Goal: Navigation & Orientation: Find specific page/section

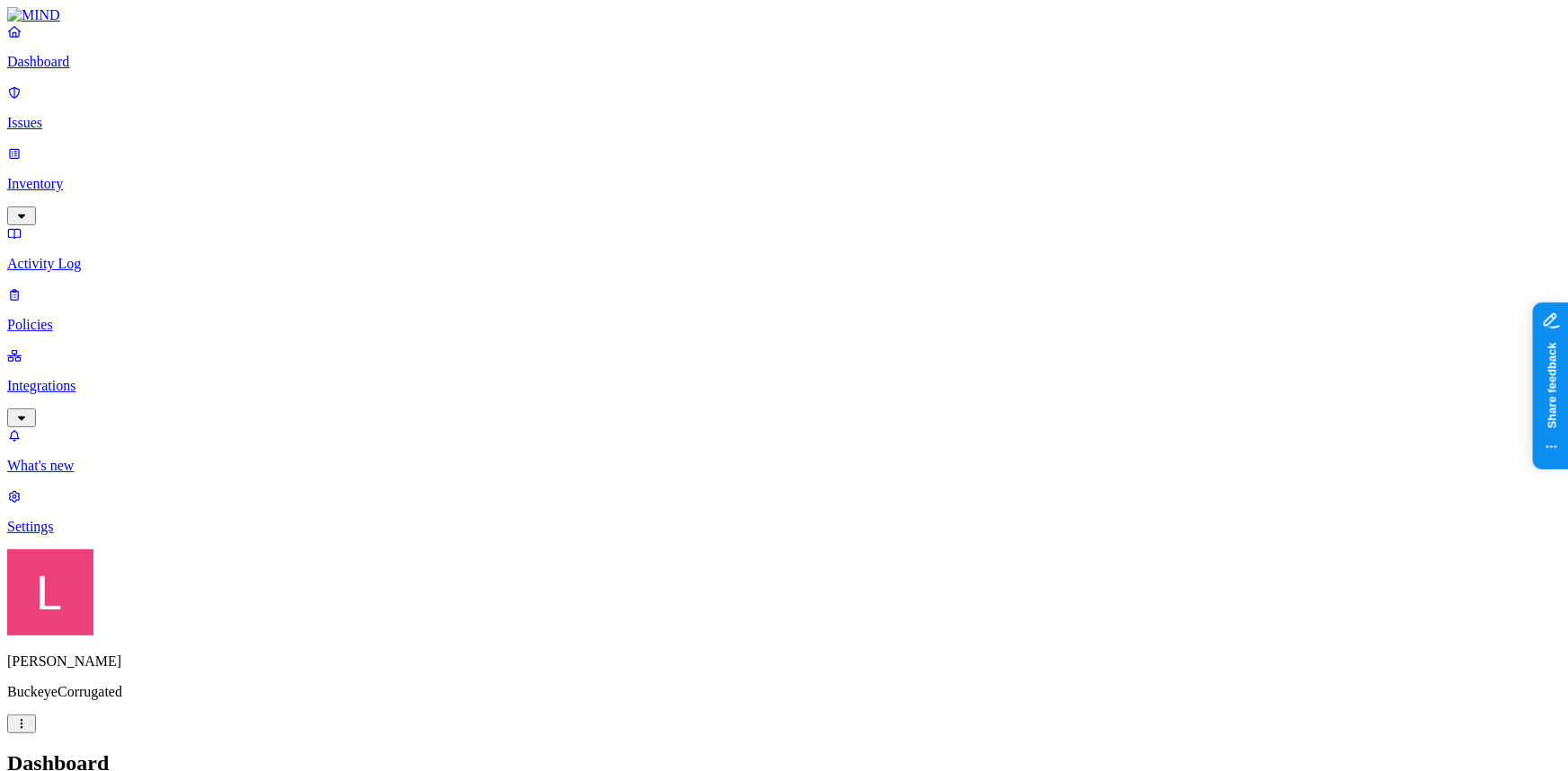
click at [89, 536] on p "Settings" at bounding box center [783, 527] width 1553 height 17
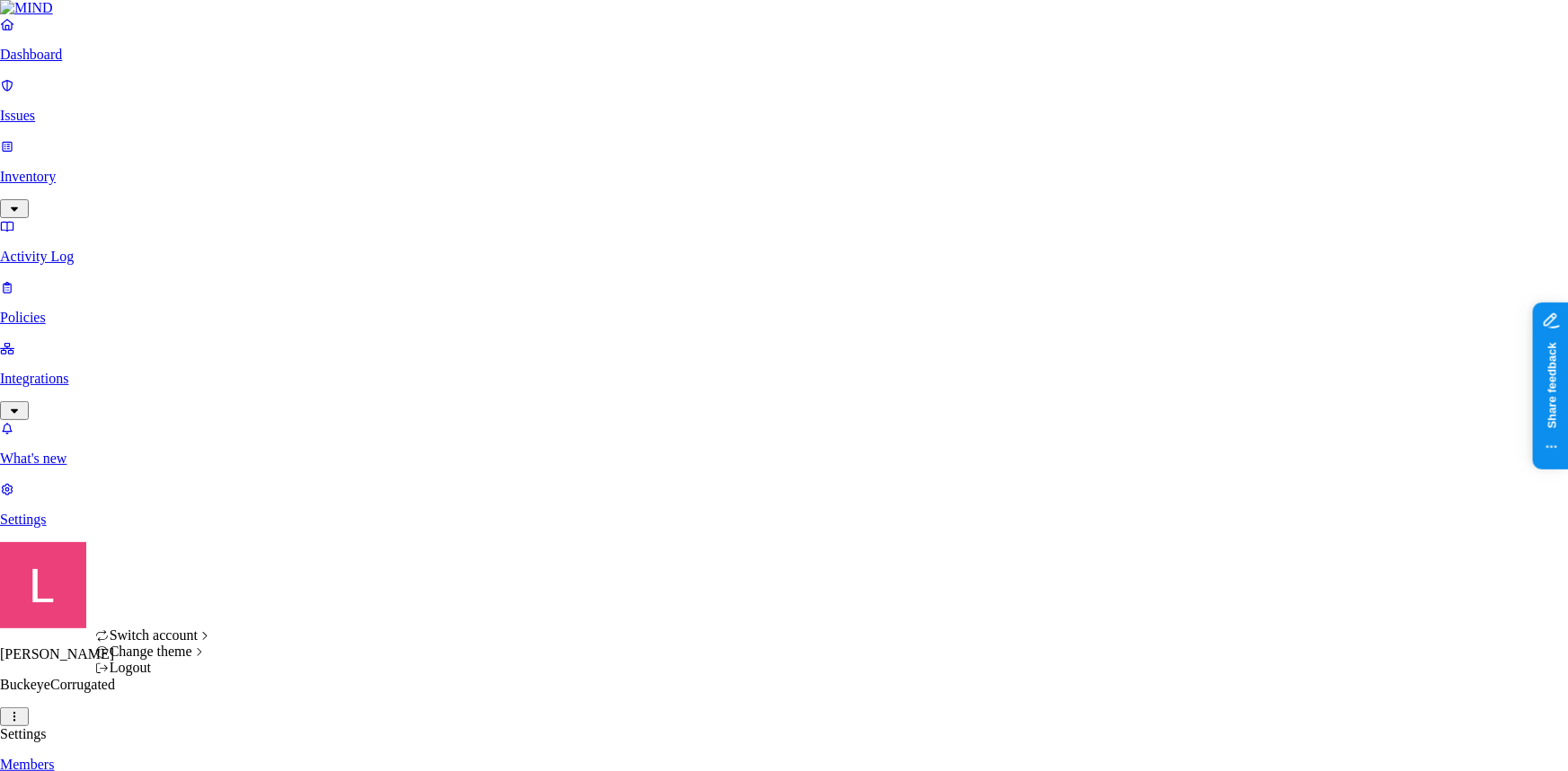
click at [164, 745] on html "Dashboard Issues Inventory Activity Log Policies Integrations What's new 1 Sett…" at bounding box center [784, 688] width 1568 height 1377
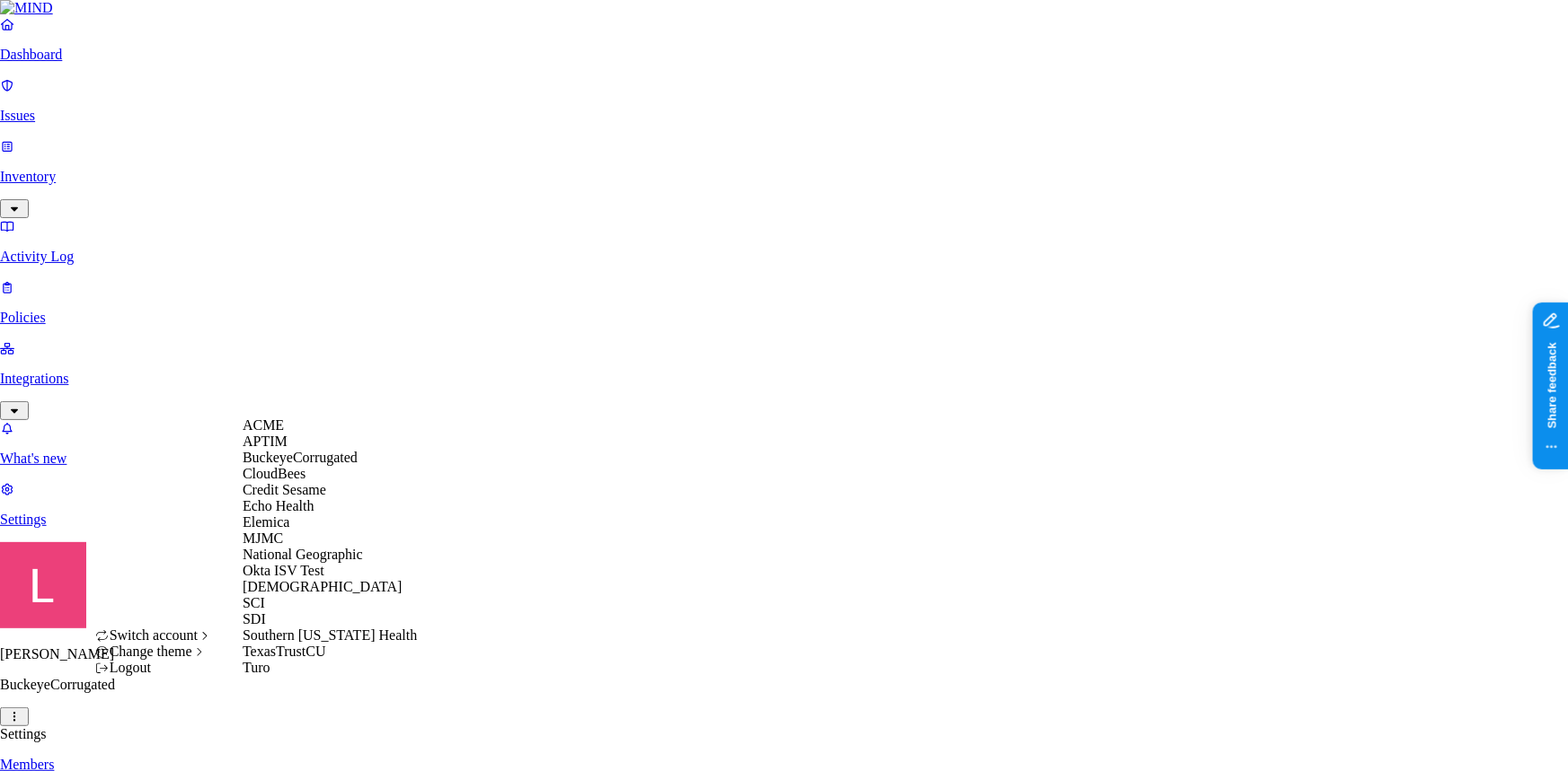
scroll to position [162, 0]
click at [305, 547] on span "National Geographic" at bounding box center [303, 555] width 121 height 16
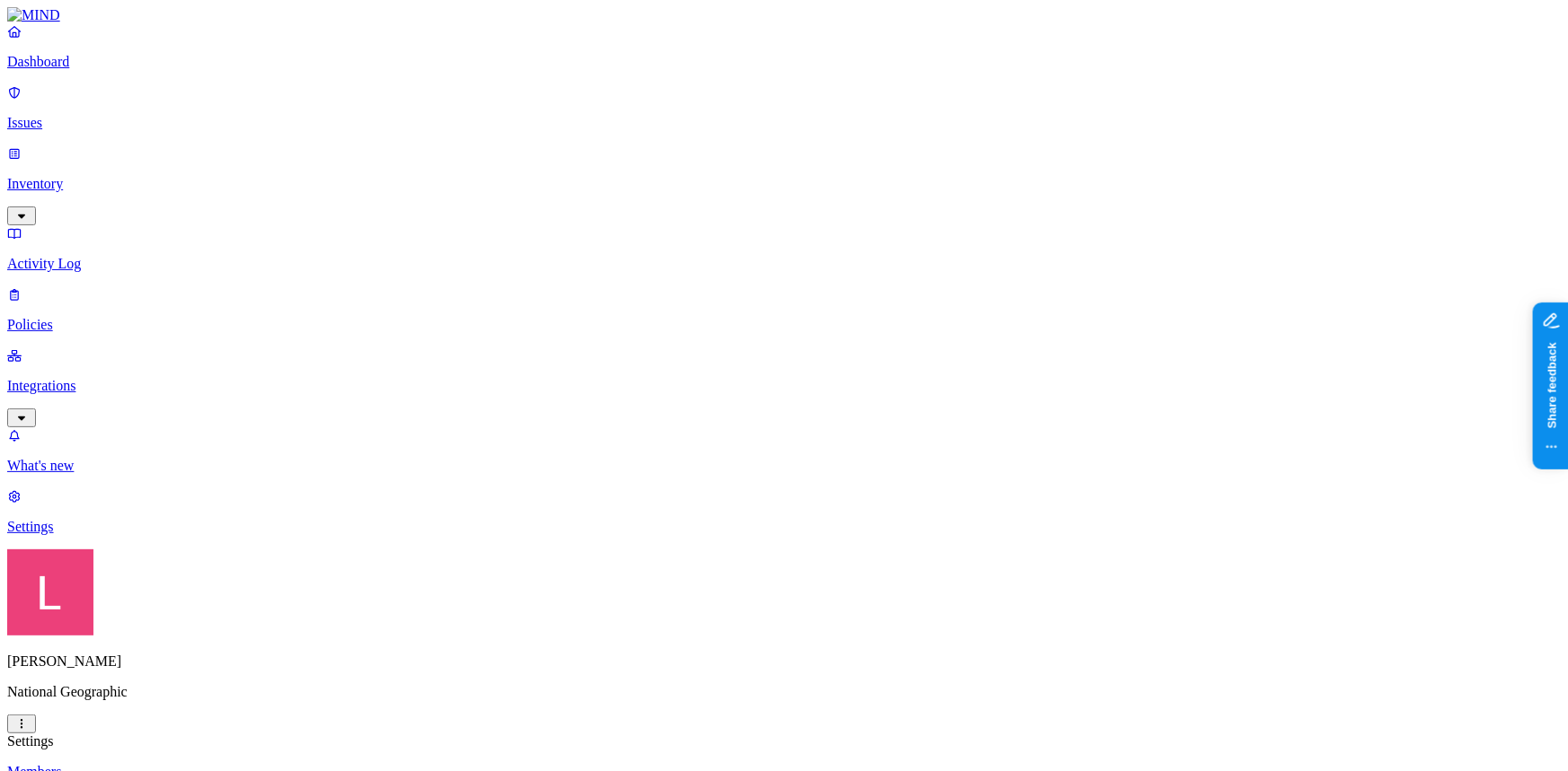
click at [114, 70] on p "Dashboard" at bounding box center [783, 61] width 1553 height 17
click at [122, 536] on p "Settings" at bounding box center [783, 527] width 1553 height 17
click at [92, 378] on p "Integrations" at bounding box center [783, 386] width 1553 height 17
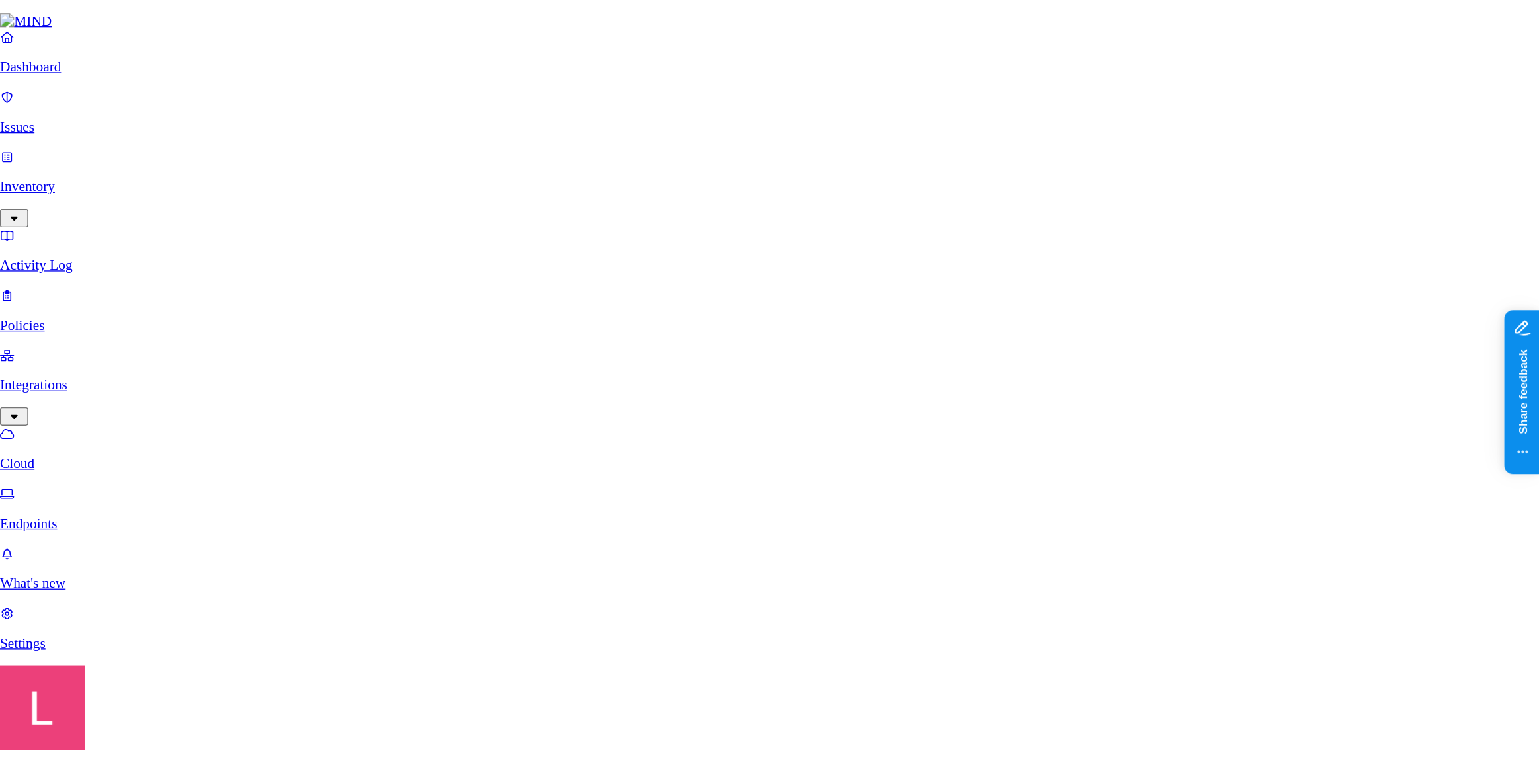
scroll to position [420, 0]
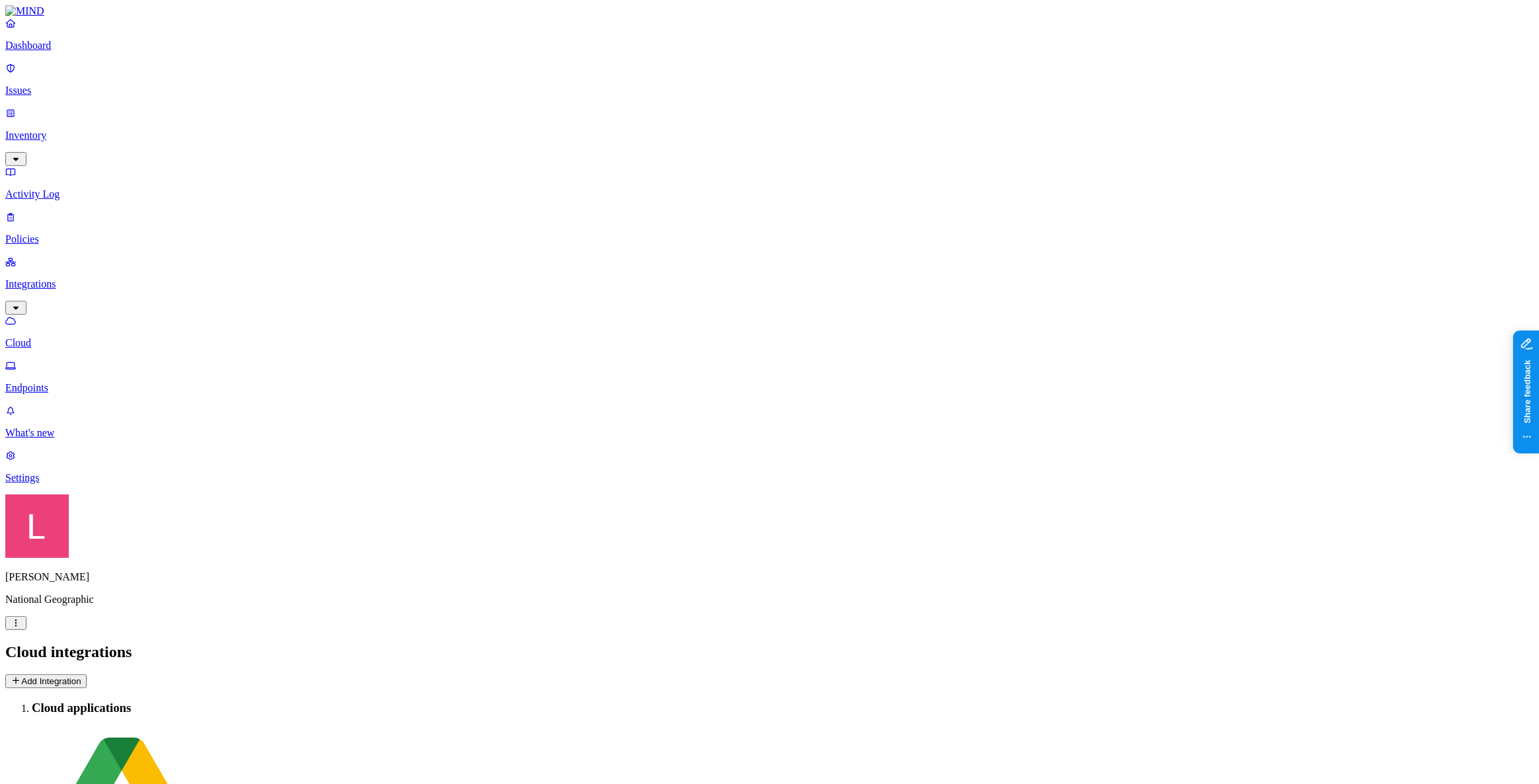
click at [64, 52] on p "Dashboard" at bounding box center [769, 45] width 1529 height 12
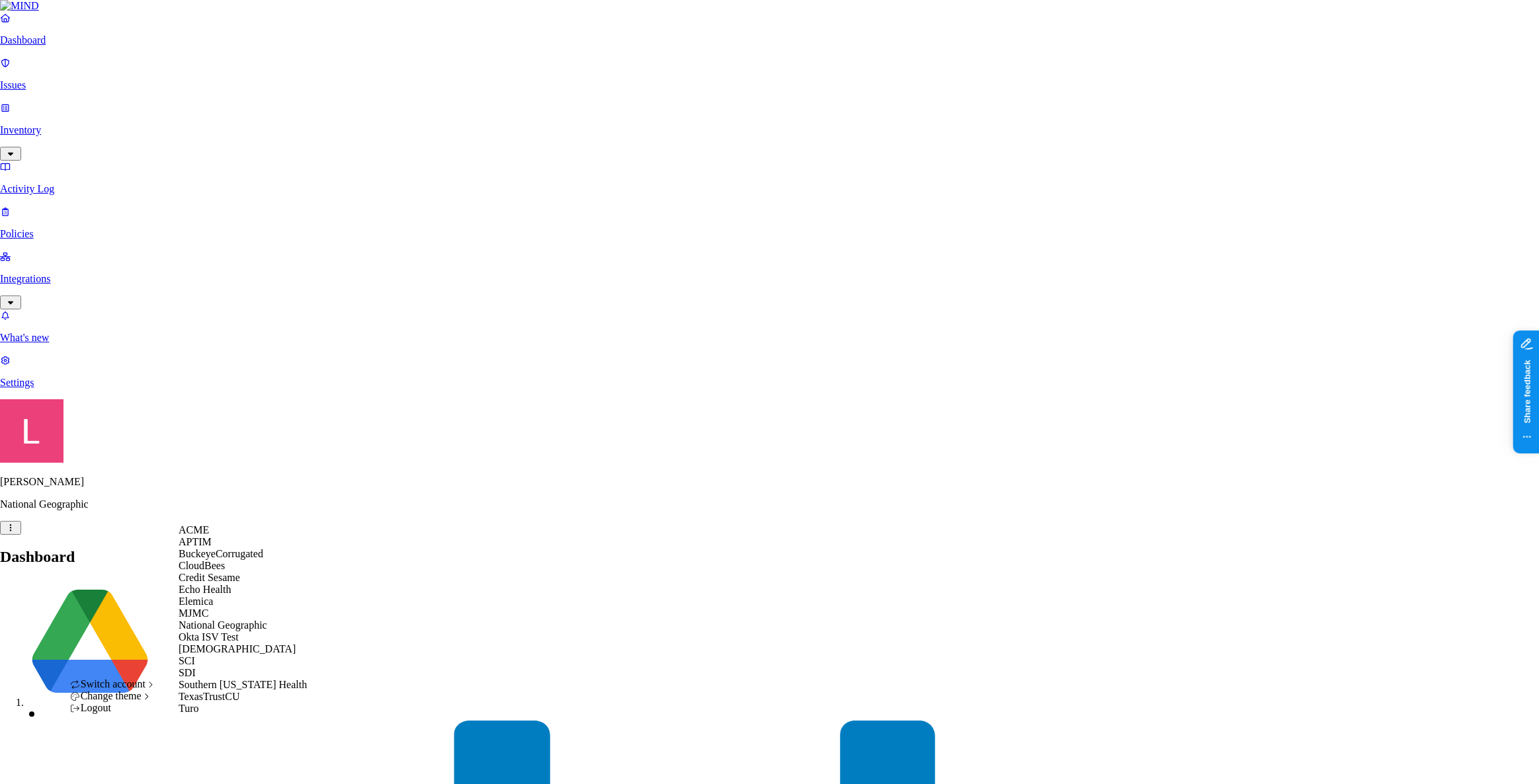
click at [222, 536] on div "ACME" at bounding box center [242, 530] width 128 height 12
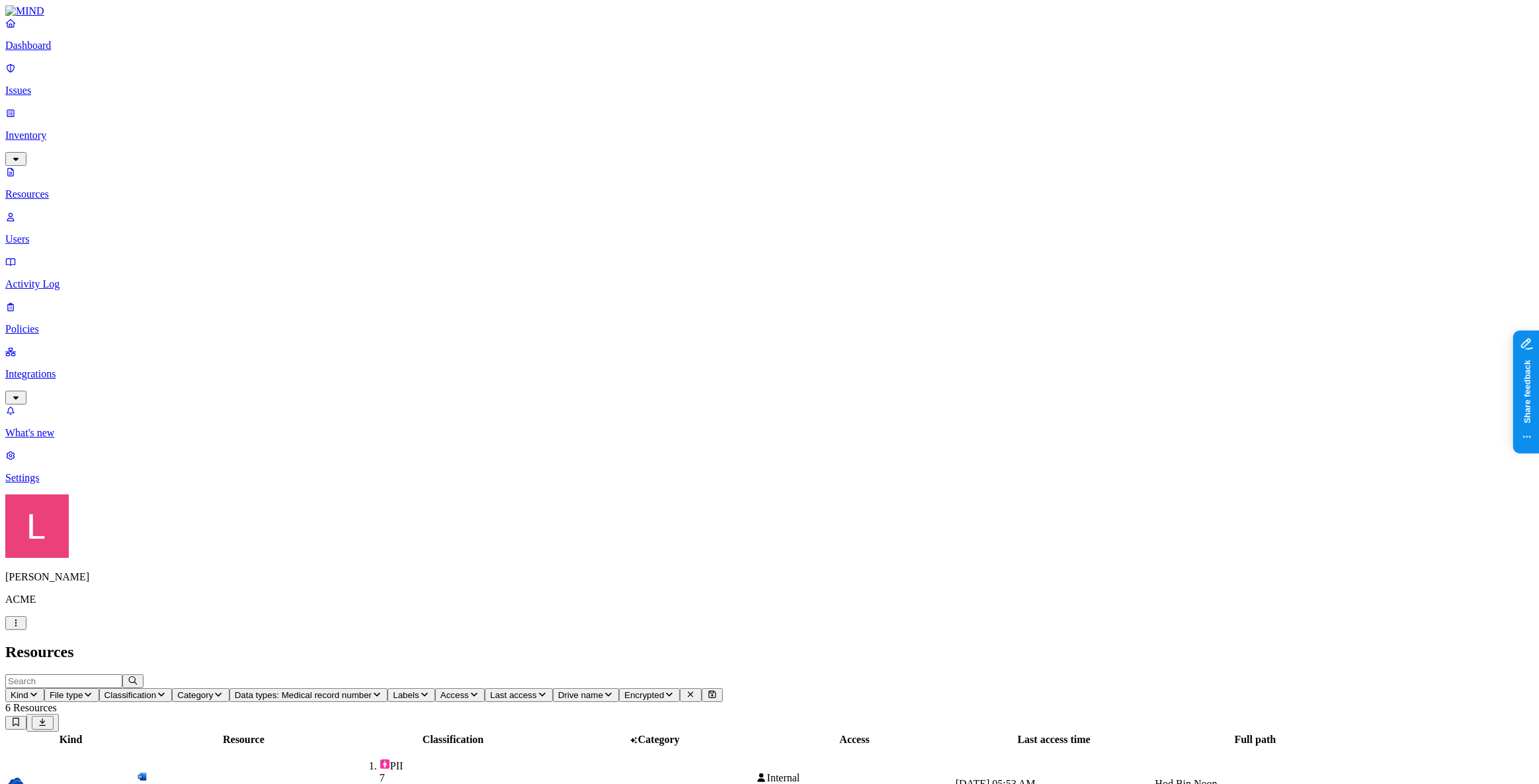
click at [47, 52] on p "Dashboard" at bounding box center [769, 45] width 1529 height 12
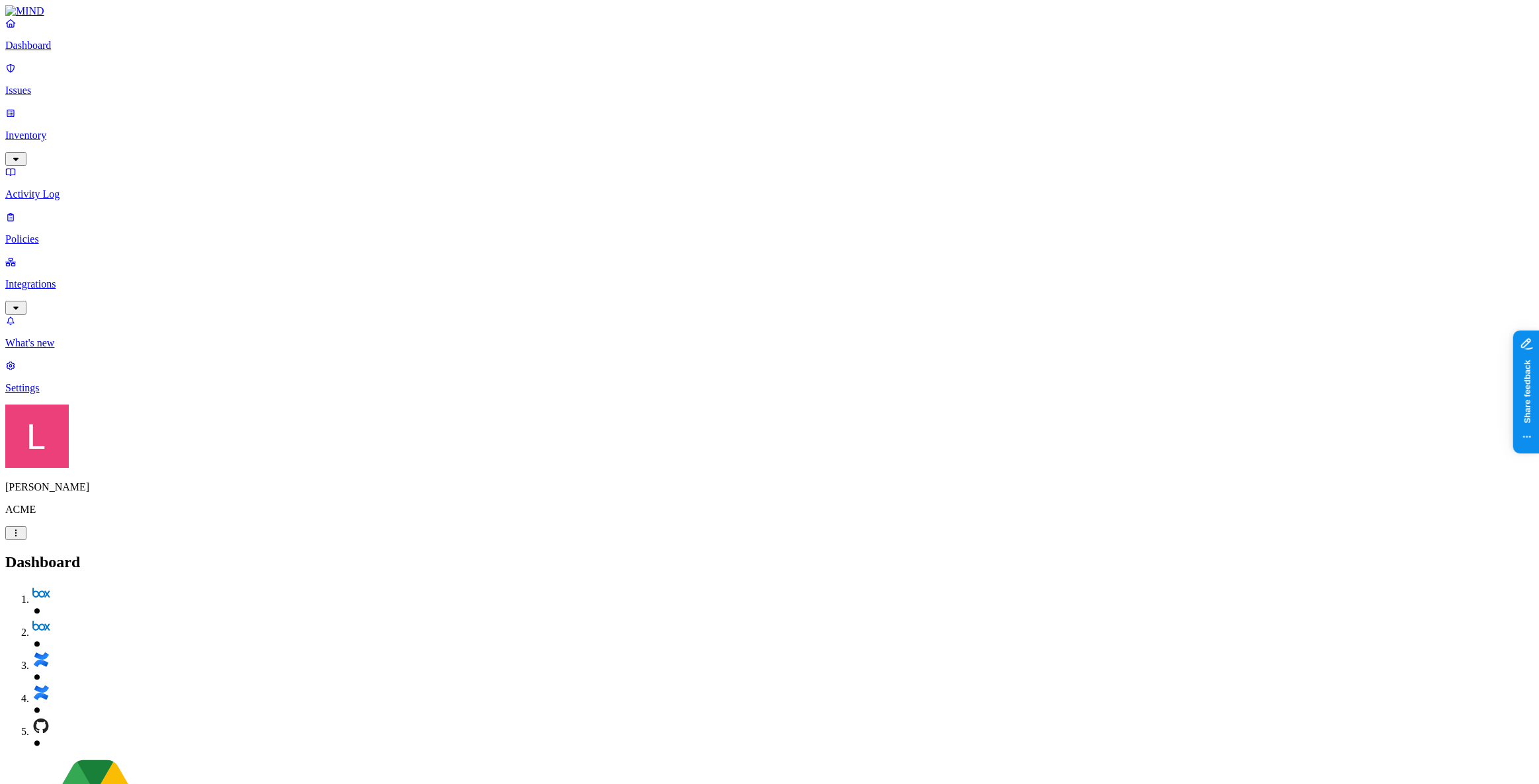
drag, startPoint x: 49, startPoint y: 733, endPoint x: 85, endPoint y: 688, distance: 57.6
click at [49, 395] on p "Settings" at bounding box center [769, 388] width 1529 height 12
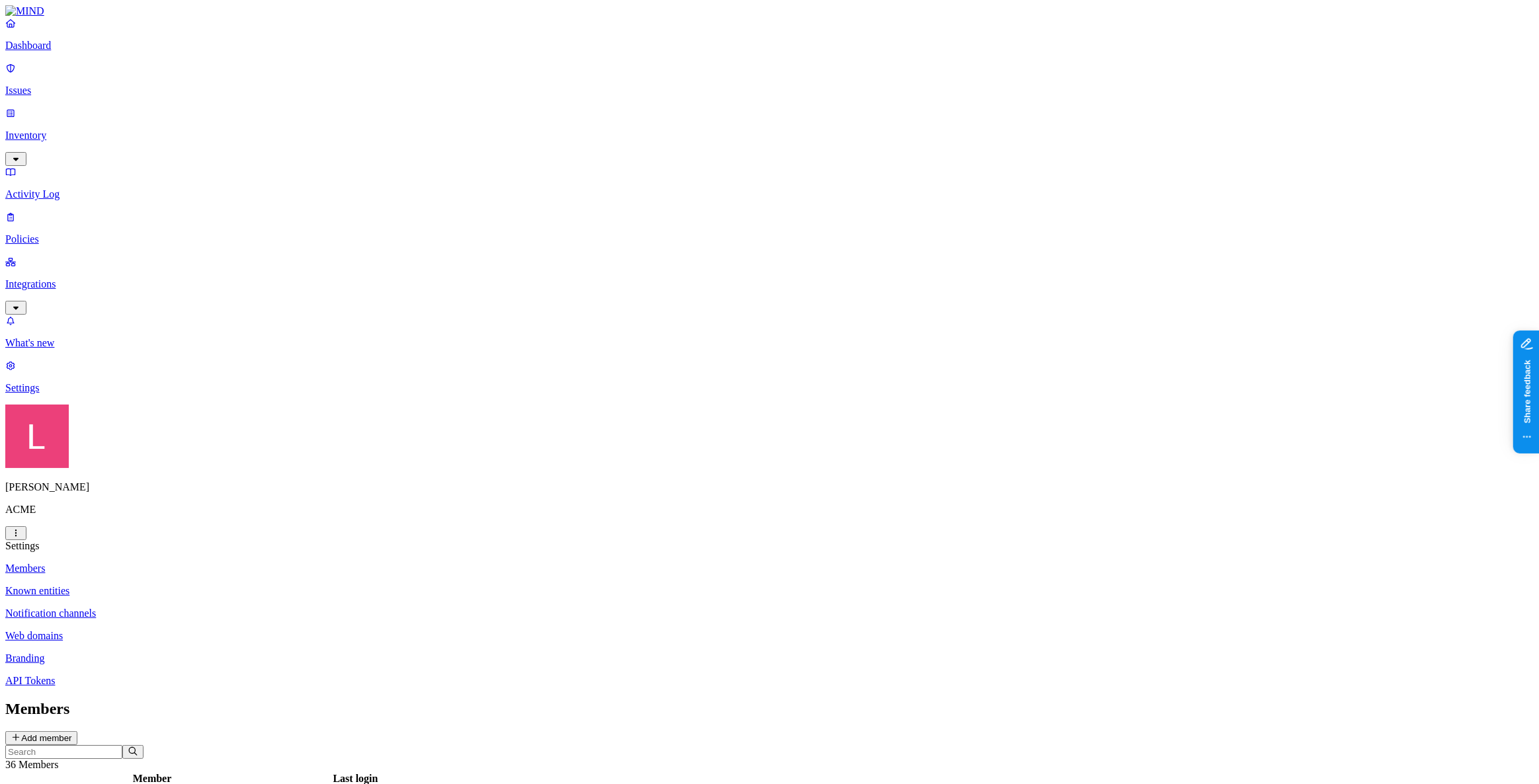
click at [115, 52] on link "Dashboard" at bounding box center [769, 34] width 1529 height 34
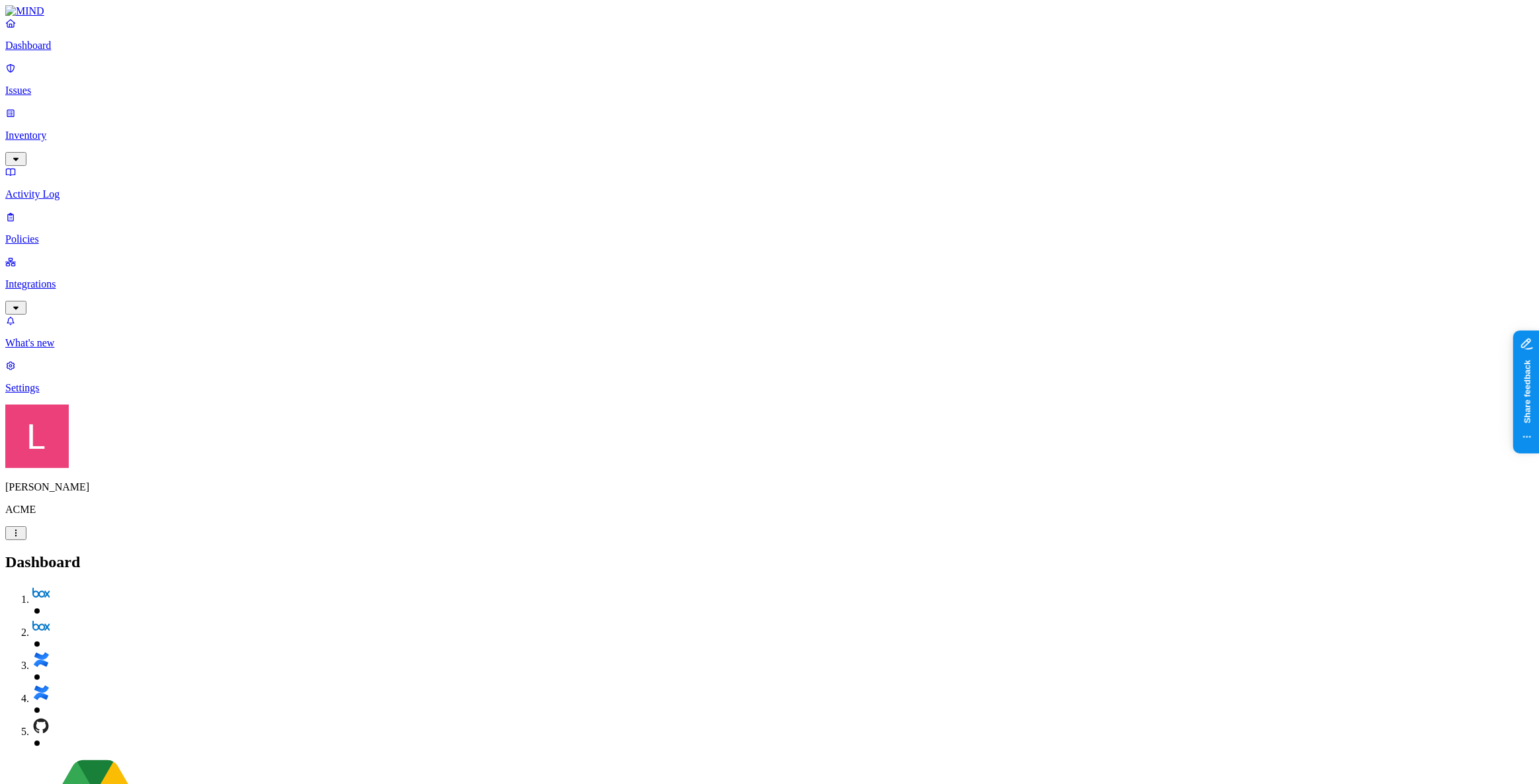
click at [109, 541] on div "Landen Brown ACME" at bounding box center [769, 472] width 1529 height 135
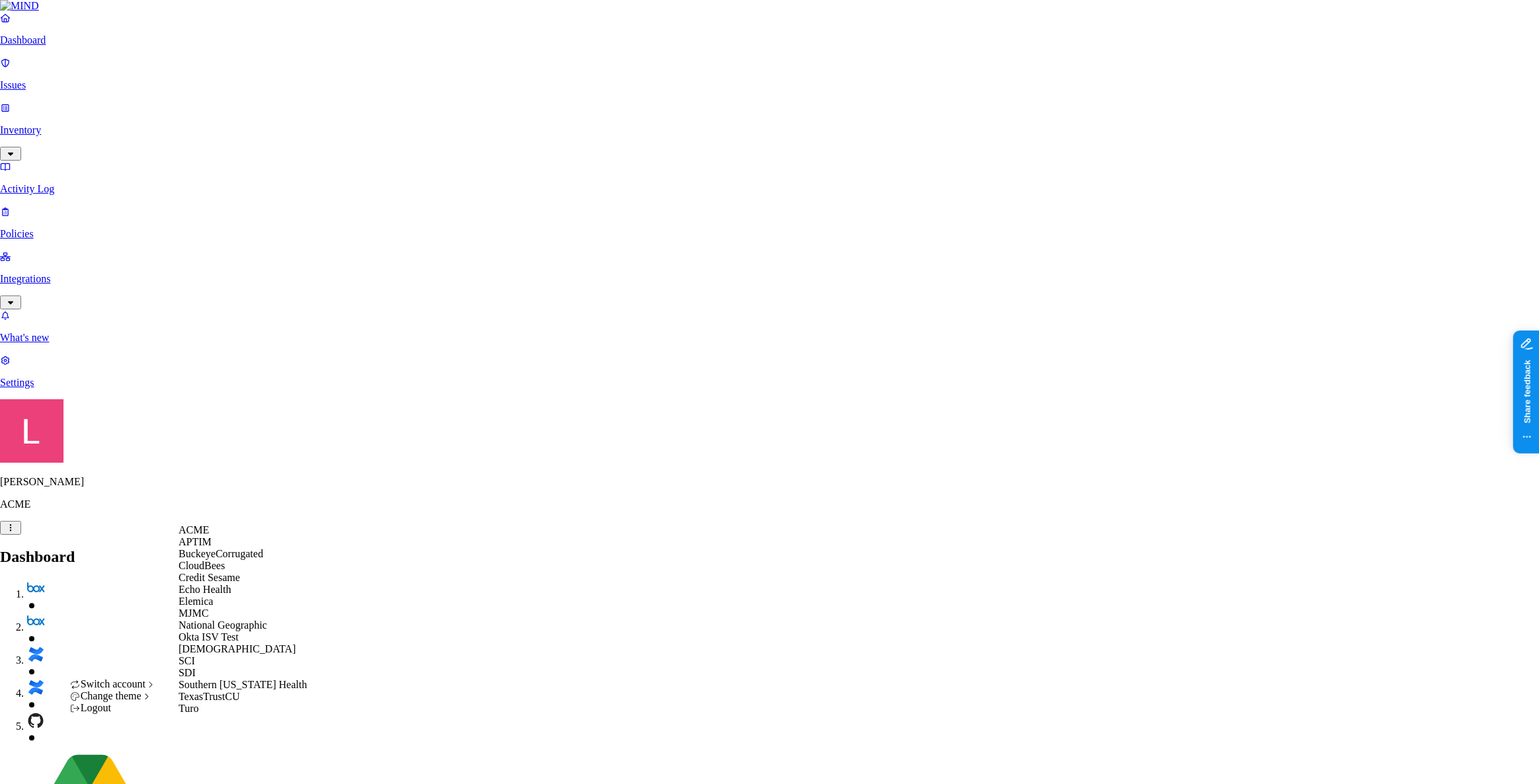
click at [234, 572] on div "CloudBees" at bounding box center [242, 566] width 128 height 12
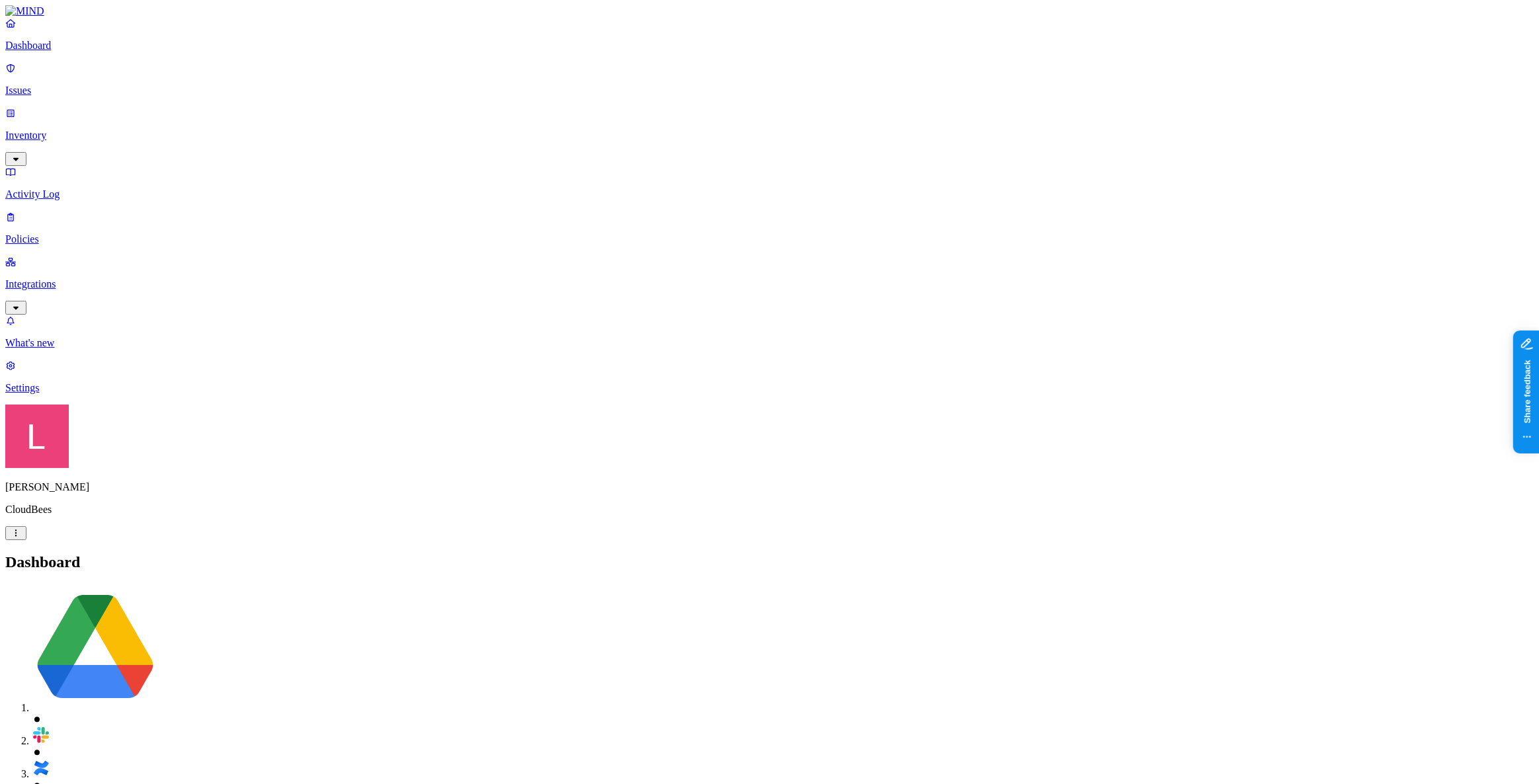
click at [58, 114] on link "Inventory" at bounding box center [769, 135] width 1529 height 57
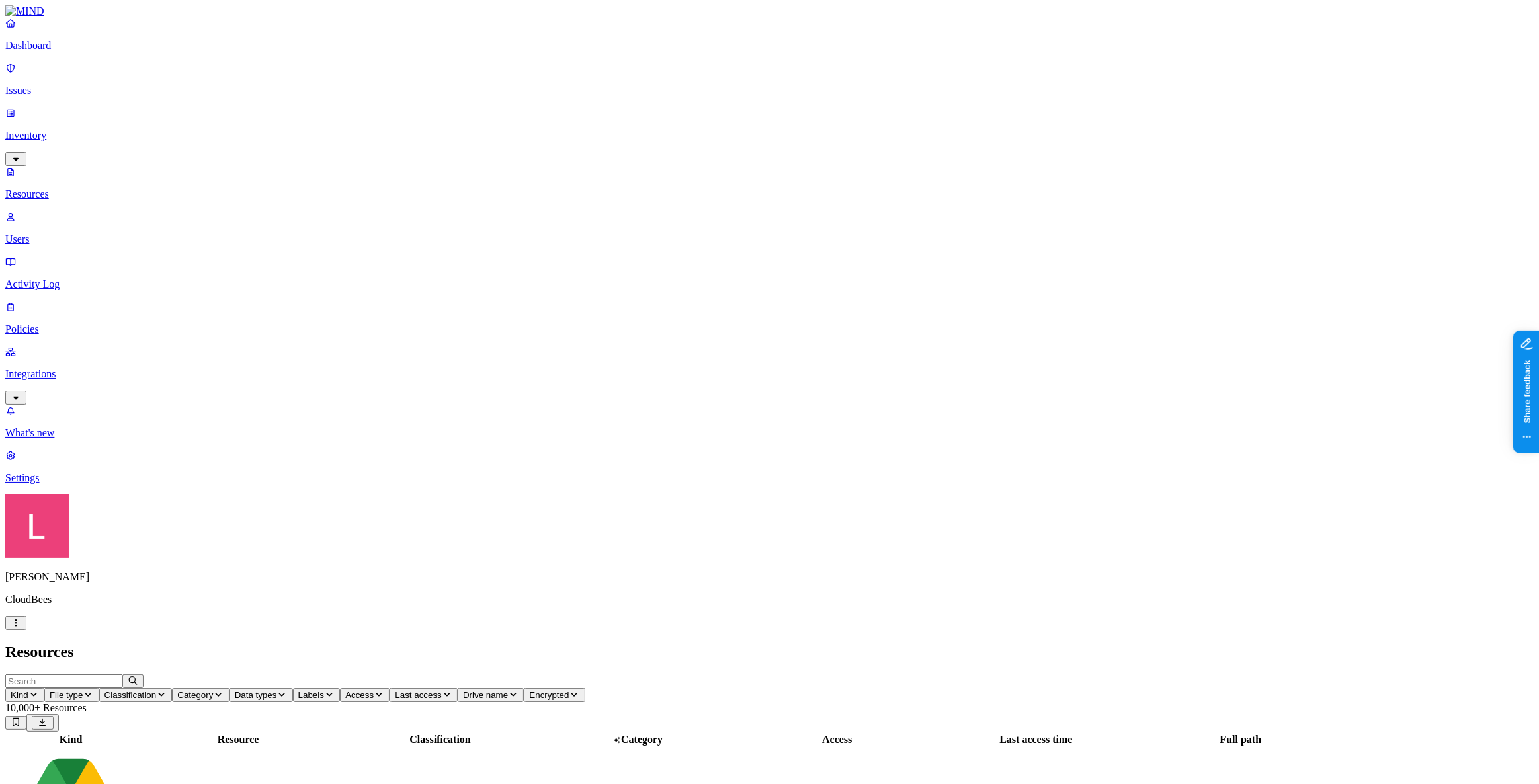
click at [29, 690] on span "Kind" at bounding box center [19, 695] width 18 height 10
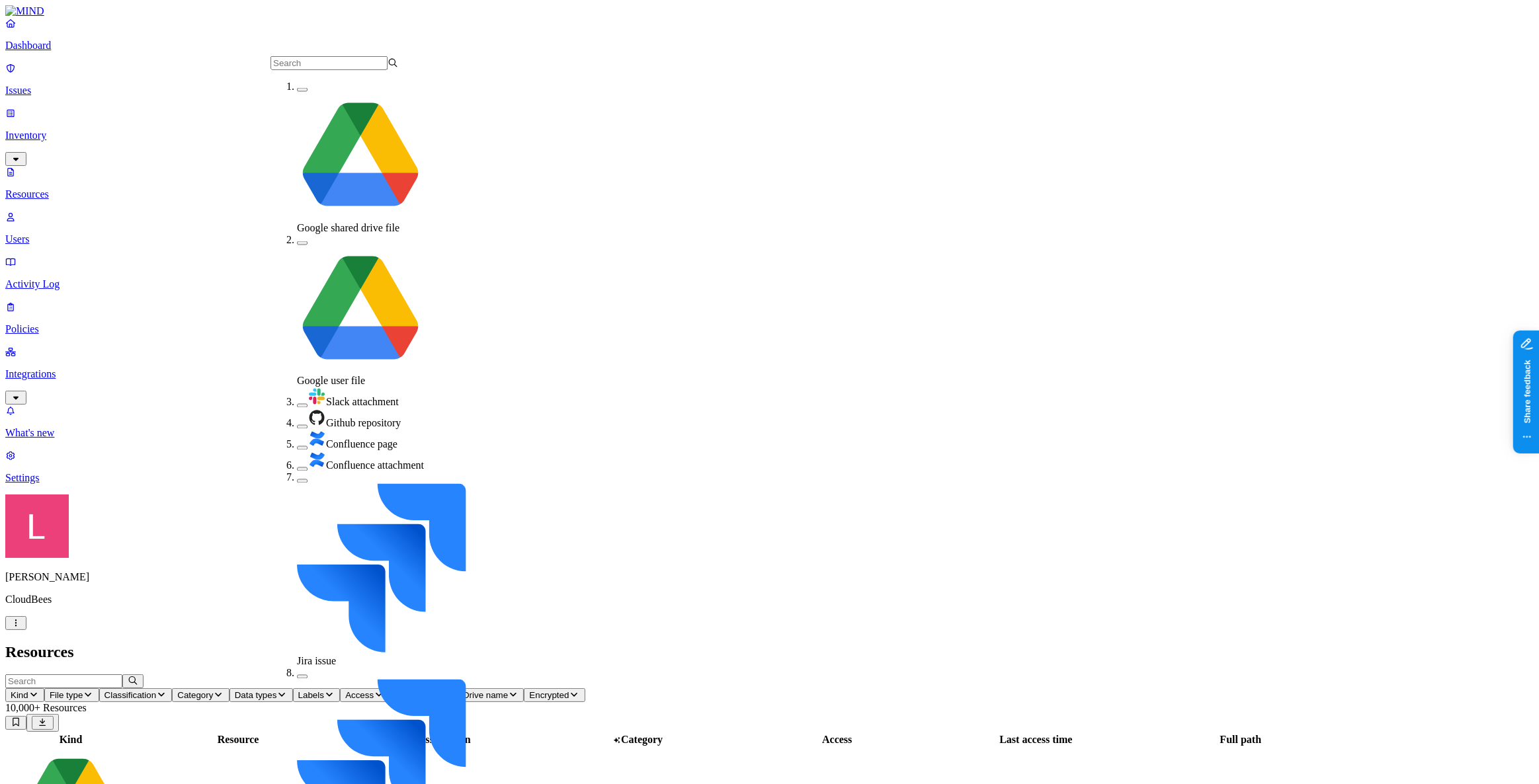
click at [297, 409] on div "Github repository" at bounding box center [361, 420] width 127 height 21
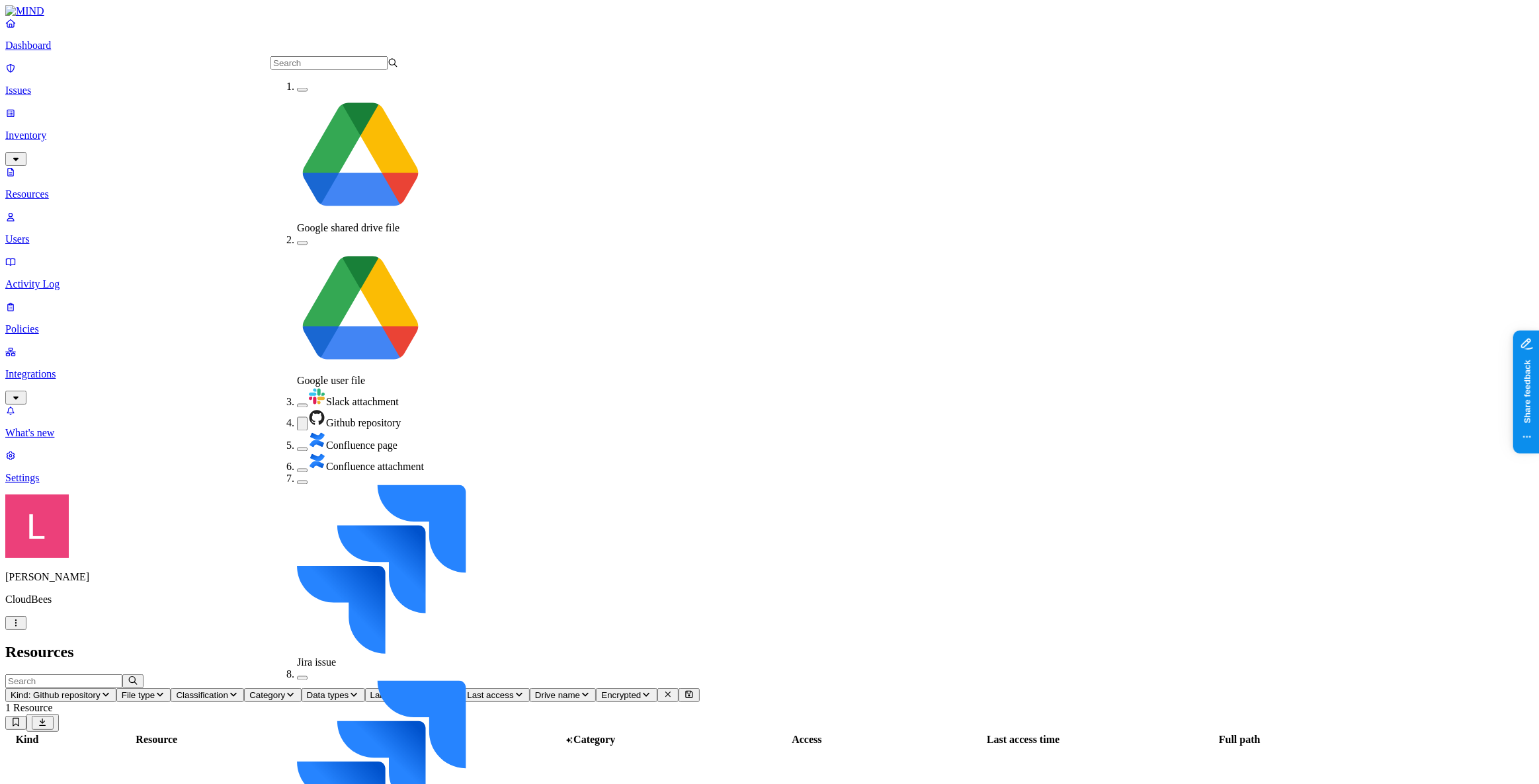
click at [62, 422] on nav "Dashboard Issues Inventory Resources Users Activity Log Policies Integrations W…" at bounding box center [769, 251] width 1529 height 467
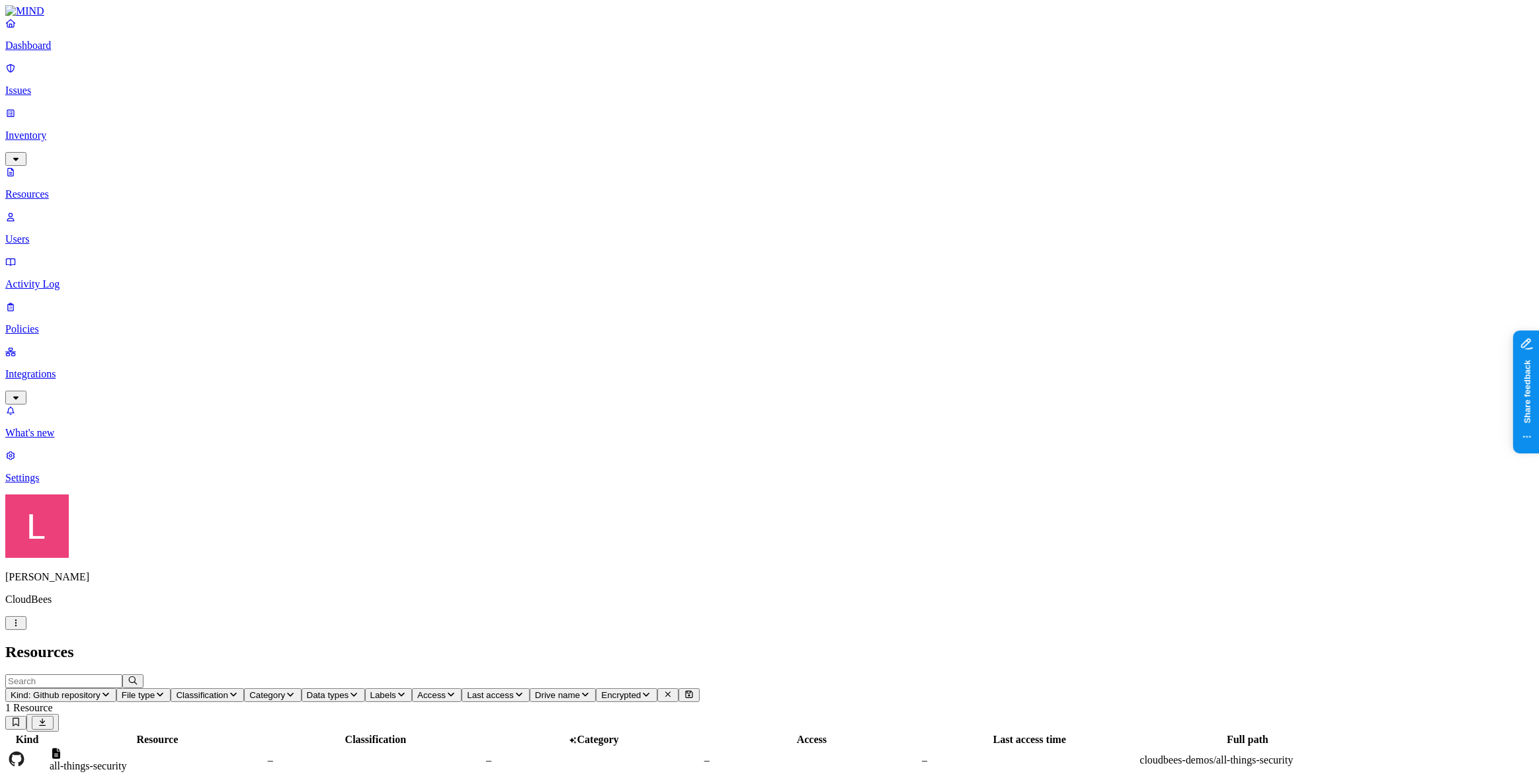
click at [266, 748] on td "all-things-security" at bounding box center [157, 760] width 217 height 25
click at [33, 52] on p "Dashboard" at bounding box center [769, 45] width 1529 height 12
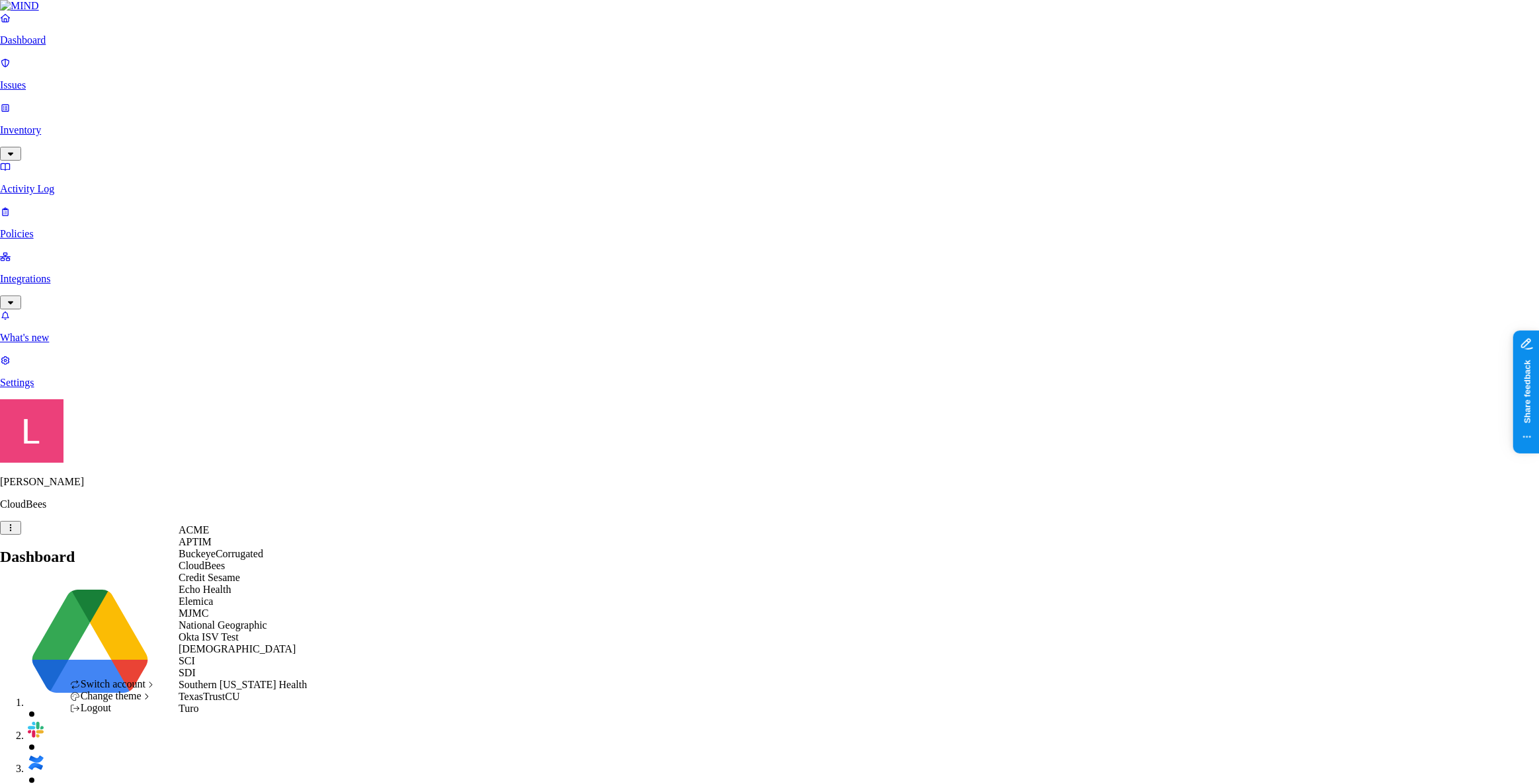
click at [241, 559] on span "BuckeyeCorrugated" at bounding box center [221, 554] width 85 height 11
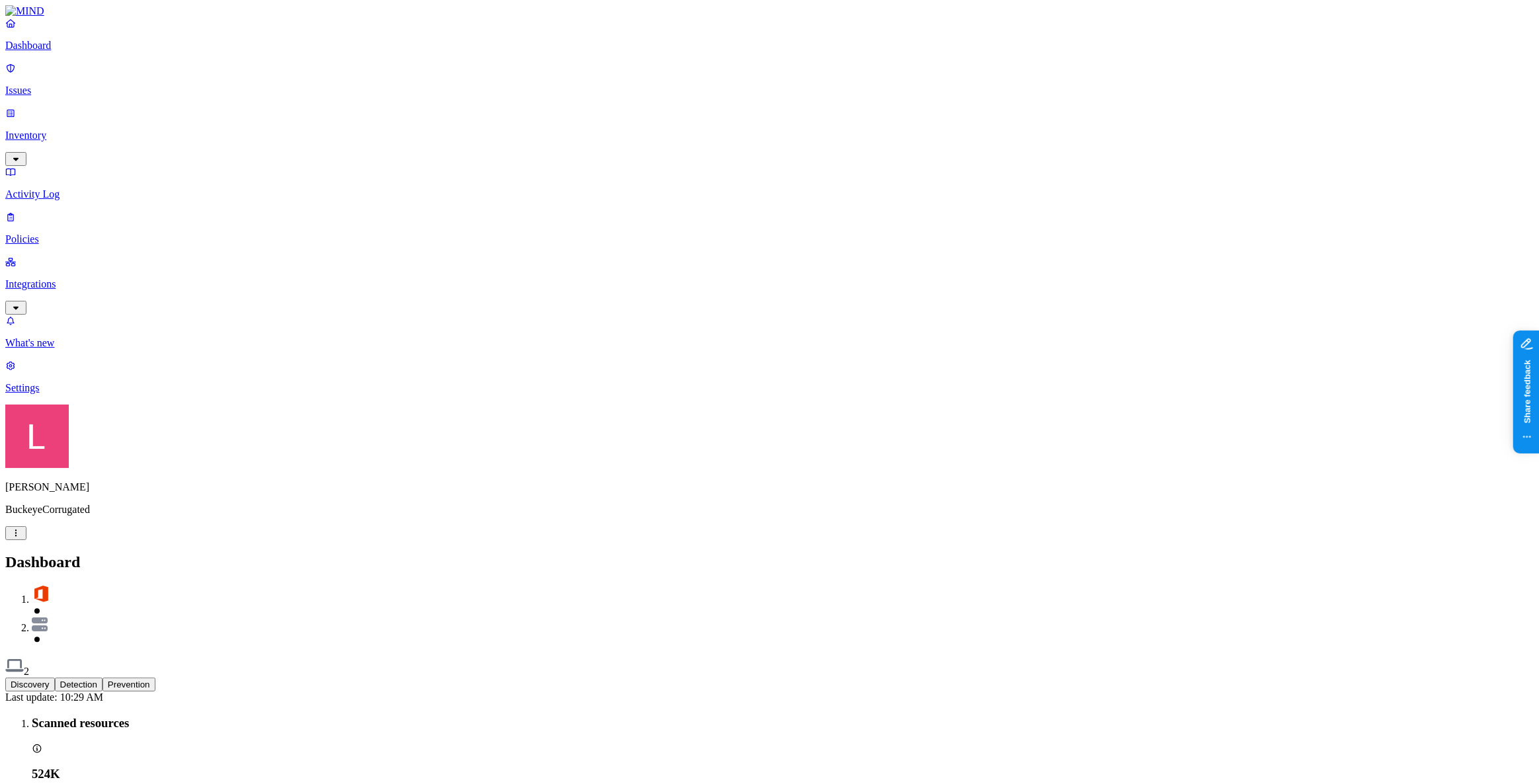
click at [76, 279] on p "Integrations" at bounding box center [769, 284] width 1529 height 12
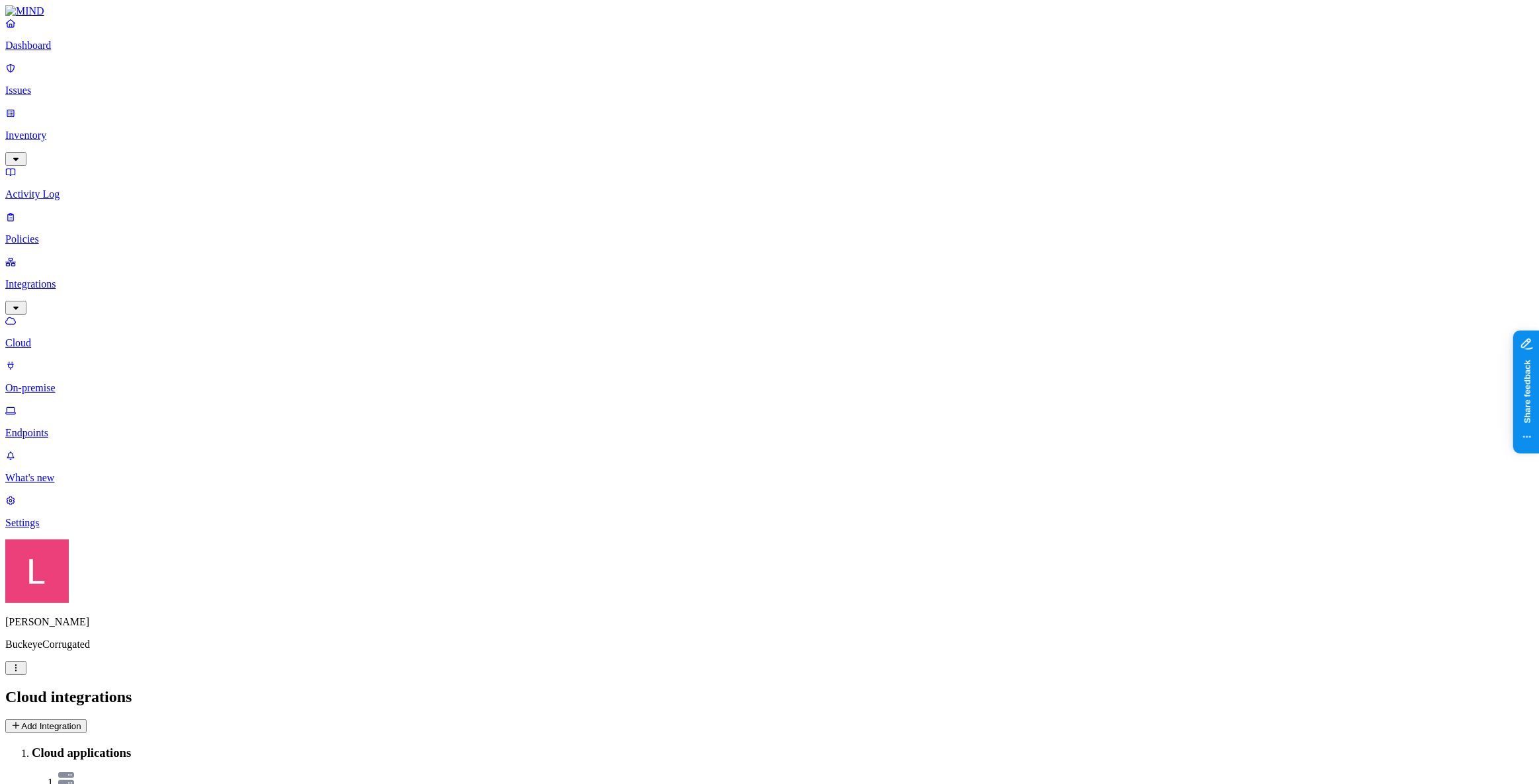
click at [72, 52] on p "Dashboard" at bounding box center [769, 45] width 1529 height 12
